Goal: Task Accomplishment & Management: Complete application form

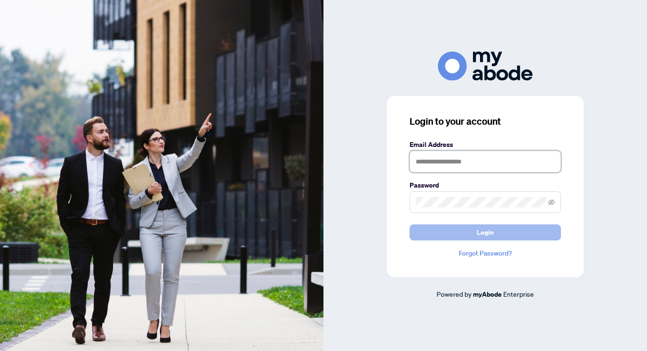
type input "**********"
click at [460, 235] on button "Login" at bounding box center [484, 233] width 151 height 16
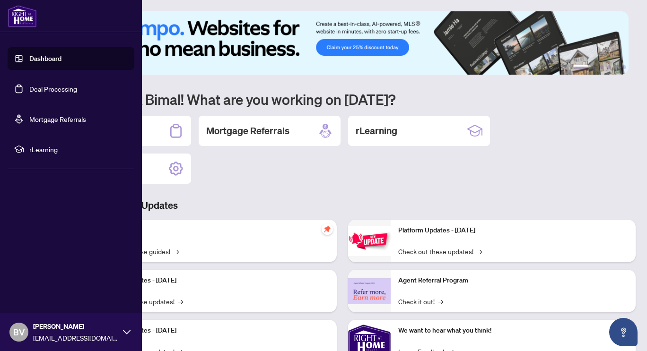
click at [47, 91] on link "Deal Processing" at bounding box center [53, 89] width 48 height 9
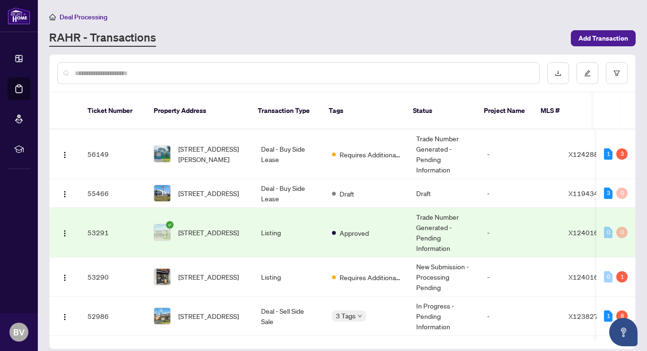
click at [434, 73] on input "text" at bounding box center [303, 73] width 457 height 10
type input "******"
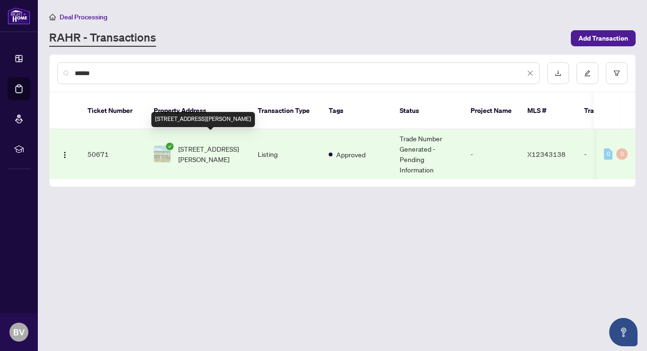
click at [197, 144] on span "21-5 Hadley Circ, Ottawa, Ontario K2H 6P1, Canada" at bounding box center [210, 154] width 64 height 21
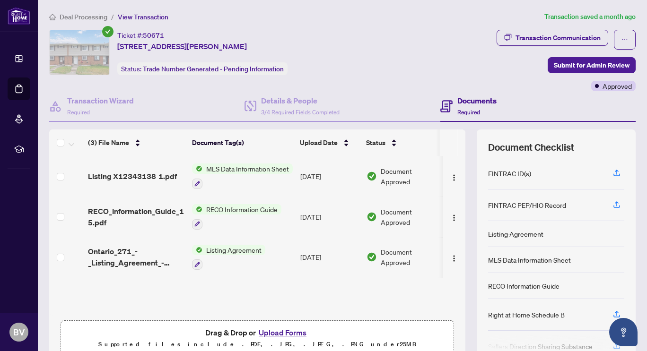
click at [463, 112] on span "Required" at bounding box center [468, 112] width 23 height 7
click at [459, 100] on h4 "Documents" at bounding box center [476, 100] width 39 height 11
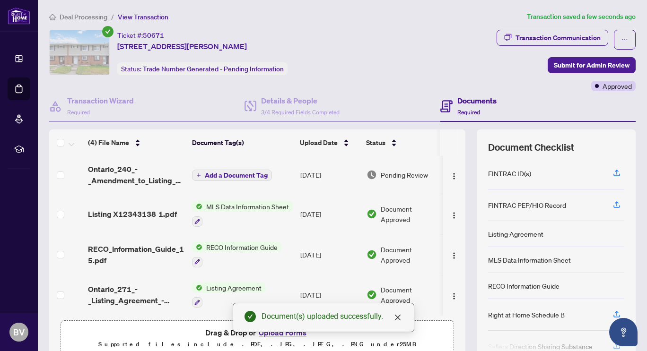
click at [256, 172] on span "Add a Document Tag" at bounding box center [236, 175] width 63 height 7
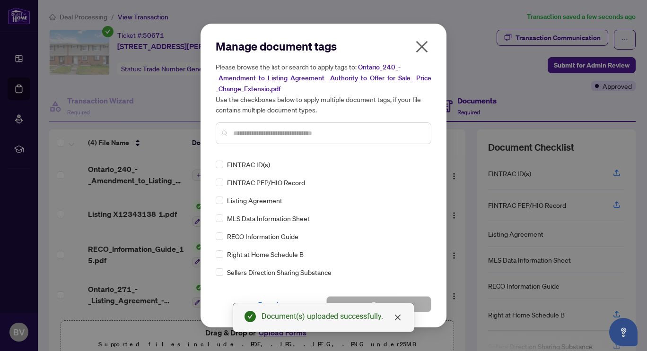
click at [288, 132] on input "text" at bounding box center [328, 133] width 190 height 10
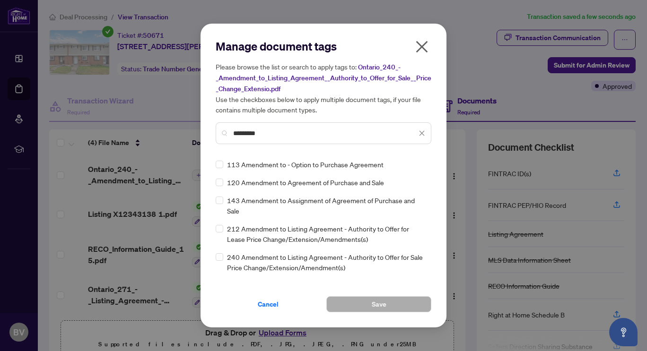
type input "*********"
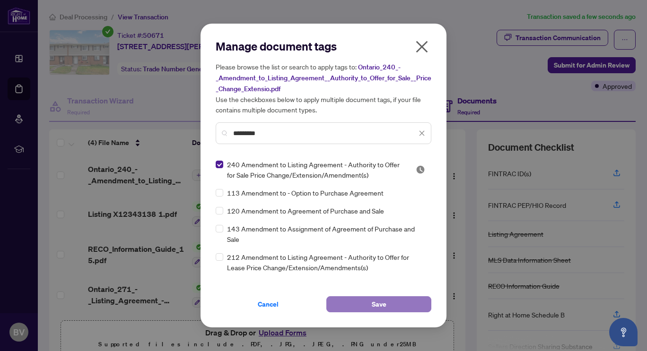
click at [371, 298] on button "Save" at bounding box center [378, 304] width 105 height 16
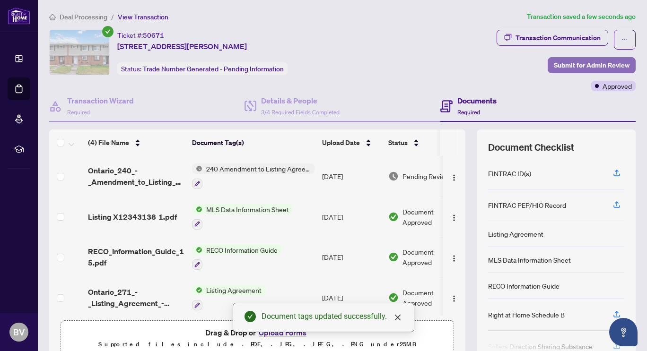
click at [556, 66] on span "Submit for Admin Review" at bounding box center [592, 65] width 76 height 15
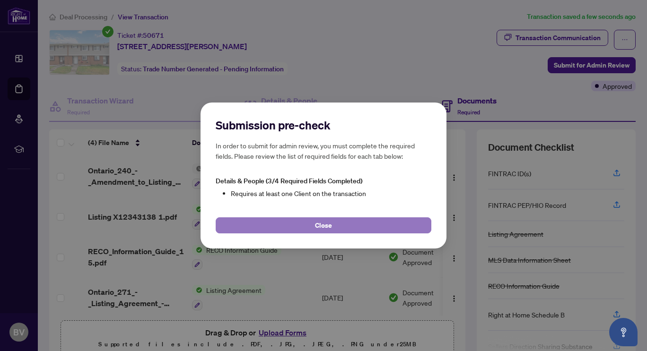
click at [368, 231] on button "Close" at bounding box center [324, 225] width 216 height 16
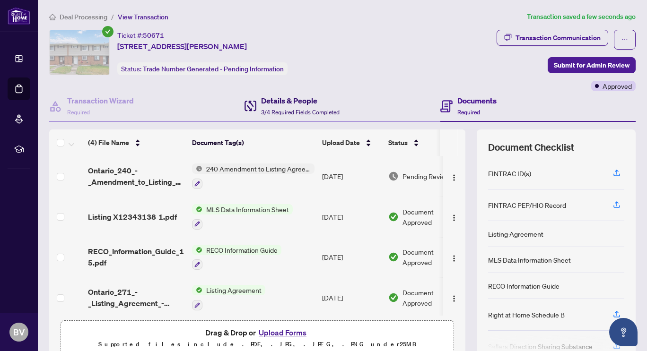
click at [286, 101] on h4 "Details & People" at bounding box center [300, 100] width 78 height 11
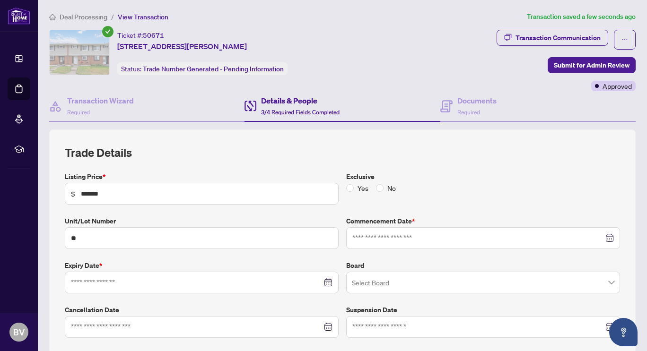
type input "**********"
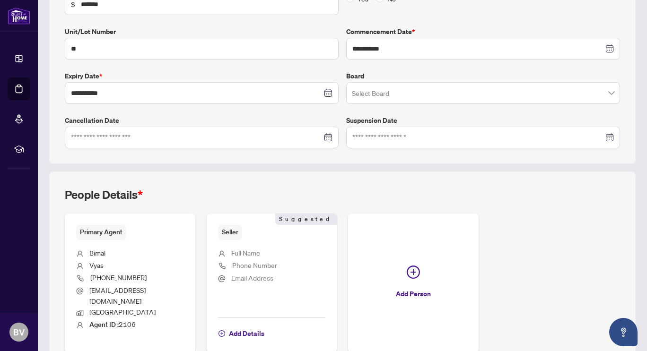
scroll to position [232, 0]
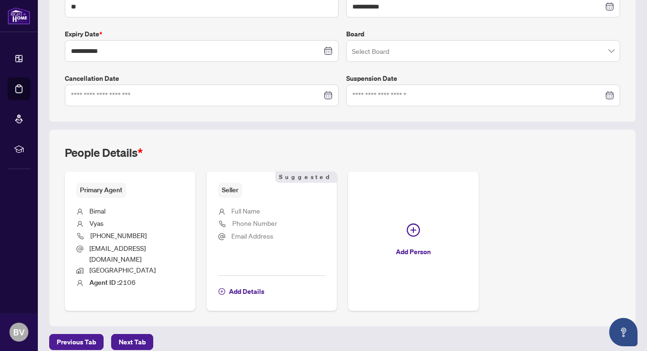
click at [230, 190] on span "Seller" at bounding box center [230, 190] width 24 height 15
click at [248, 284] on span "Add Details" at bounding box center [246, 291] width 35 height 15
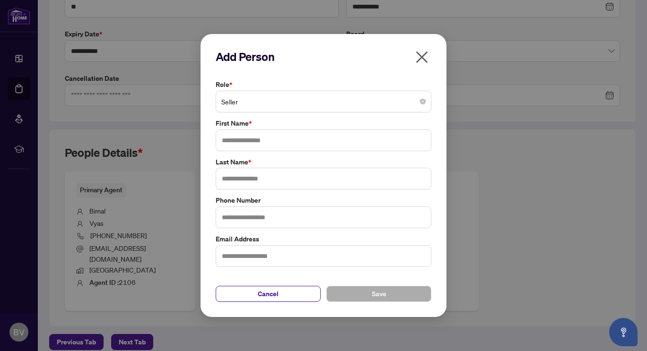
click at [267, 98] on span "Seller" at bounding box center [323, 102] width 204 height 18
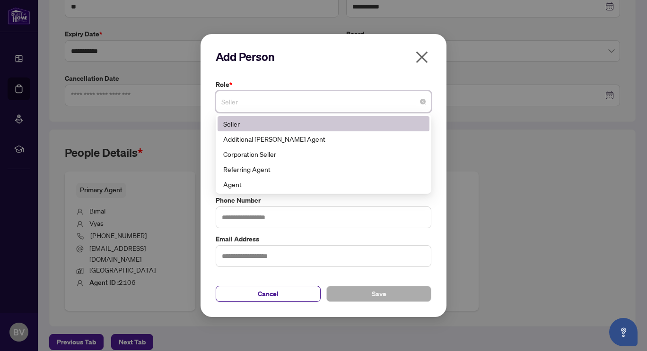
click at [267, 99] on span "Seller" at bounding box center [323, 102] width 204 height 18
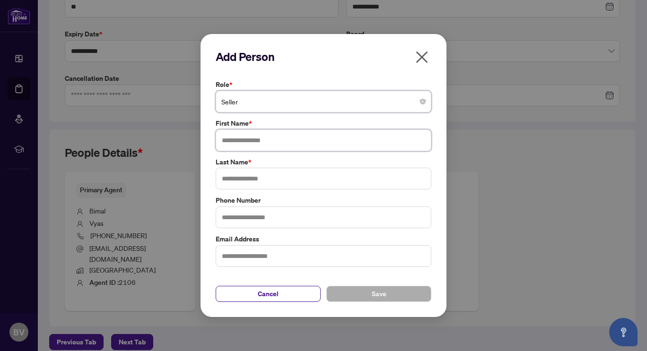
click at [281, 144] on input "text" at bounding box center [324, 141] width 216 height 22
type input "******"
type input "*****"
click at [356, 300] on button "Save" at bounding box center [378, 294] width 105 height 16
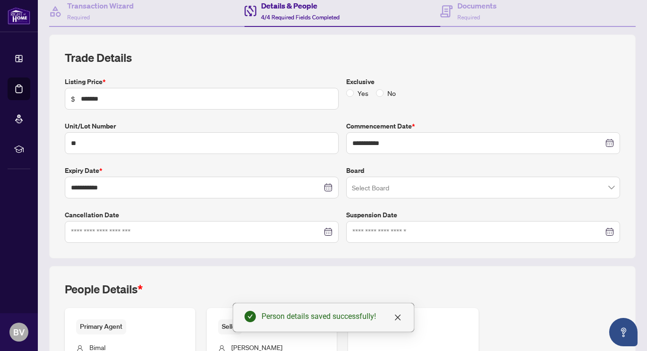
scroll to position [0, 0]
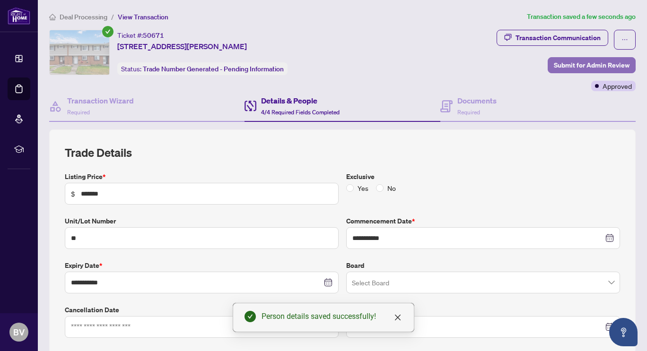
click at [596, 63] on span "Submit for Admin Review" at bounding box center [592, 65] width 76 height 15
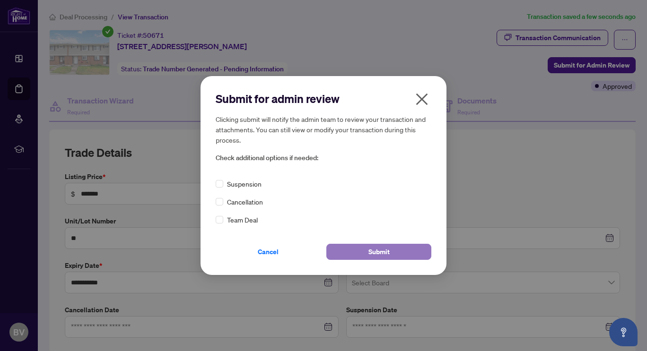
click at [354, 254] on button "Submit" at bounding box center [378, 252] width 105 height 16
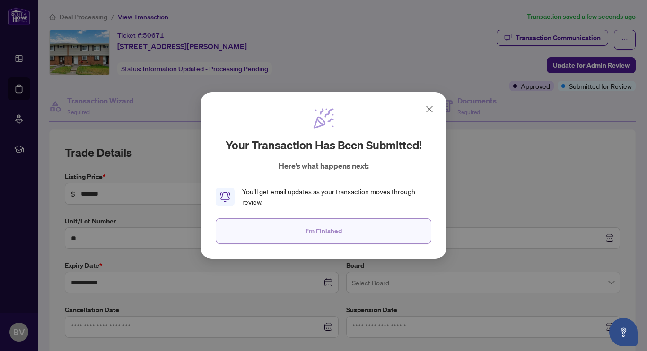
click at [338, 234] on span "I'm Finished" at bounding box center [323, 231] width 36 height 15
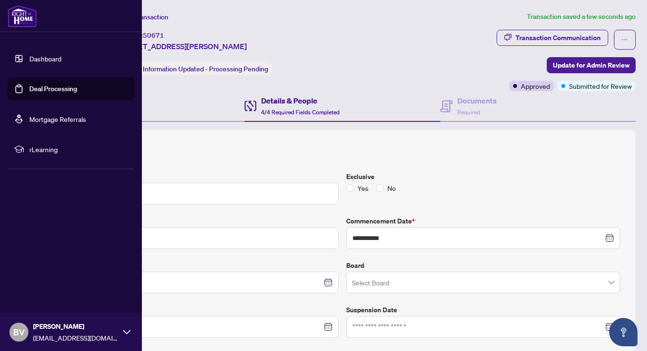
click at [51, 87] on link "Deal Processing" at bounding box center [53, 89] width 48 height 9
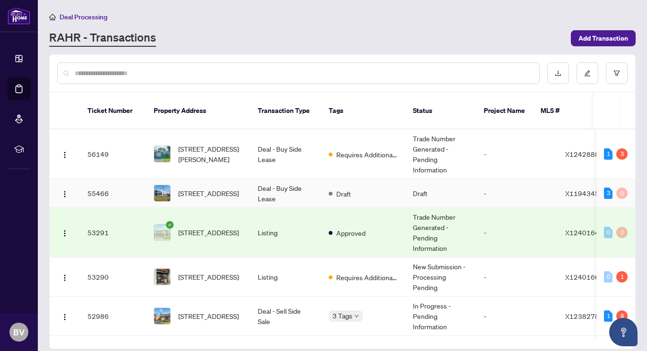
click at [244, 179] on td "102-245 Menten Pl, Ottawa, Ontario K2H 9E8, Canada" at bounding box center [198, 193] width 104 height 29
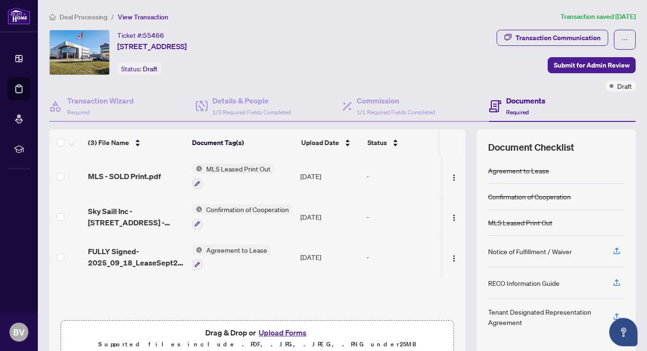
click at [314, 295] on div "(3) File Name Document Tag(s) Upload Date Status MLS - SOLD Print.pdf MLS Lease…" at bounding box center [257, 236] width 416 height 160
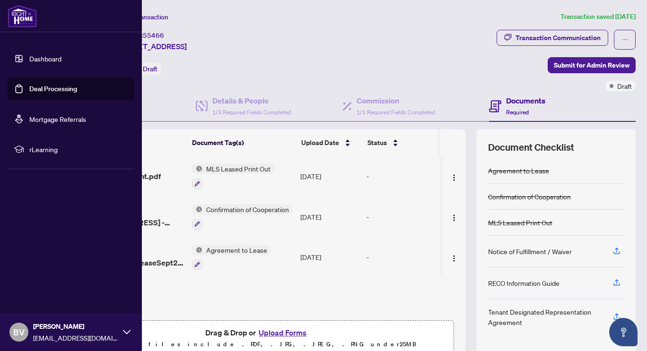
click at [42, 89] on link "Deal Processing" at bounding box center [53, 89] width 48 height 9
